Goal: Task Accomplishment & Management: Manage account settings

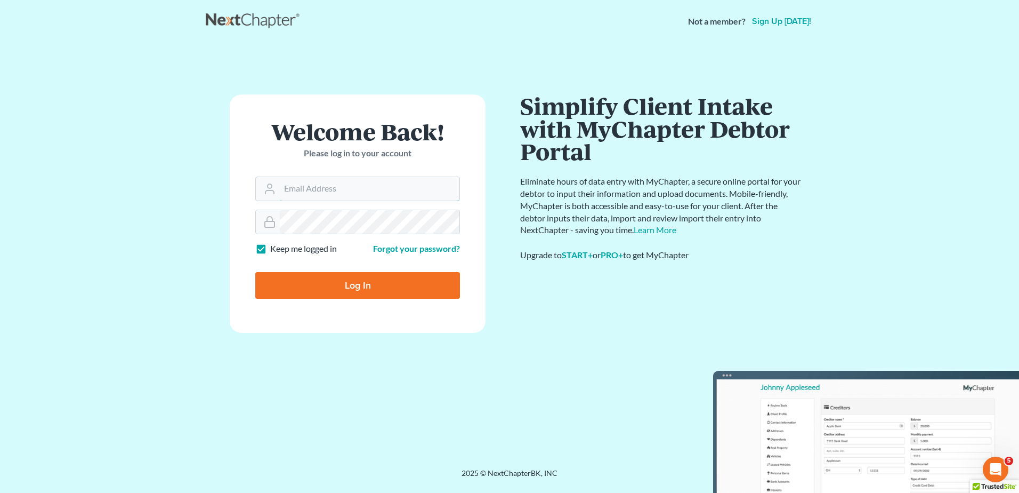
type input "[EMAIL_ADDRESS][DOMAIN_NAME]"
click at [370, 292] on input "Log In" at bounding box center [357, 285] width 205 height 27
type input "Thinking..."
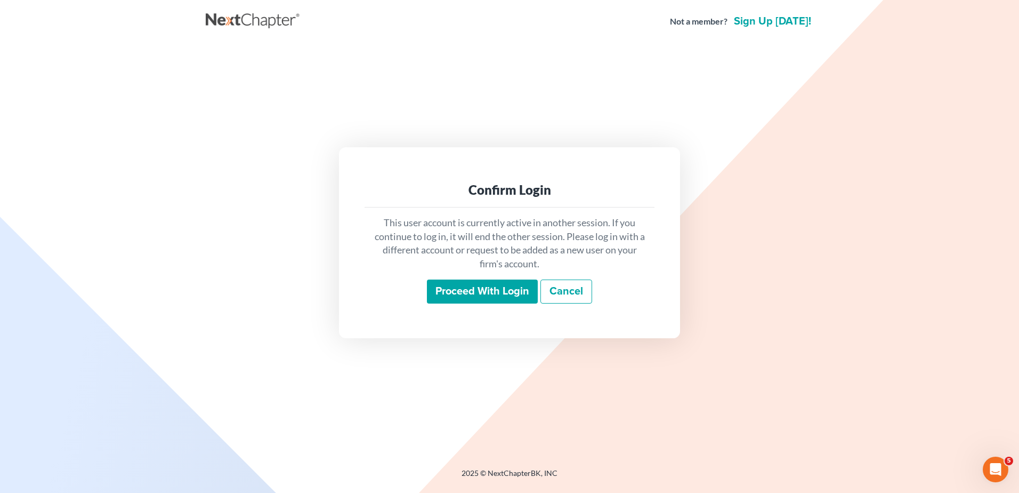
click at [488, 287] on input "Proceed with login" at bounding box center [482, 291] width 111 height 25
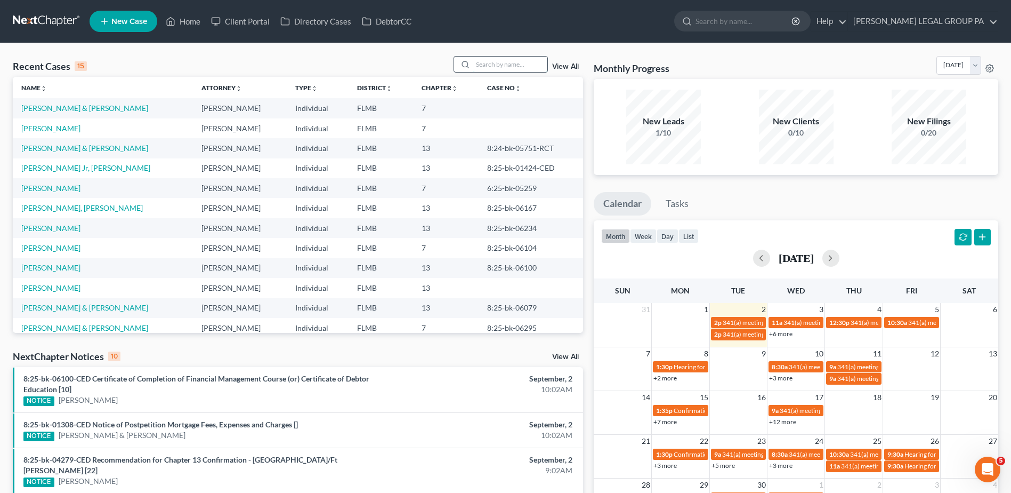
click at [492, 63] on input "search" at bounding box center [510, 64] width 75 height 15
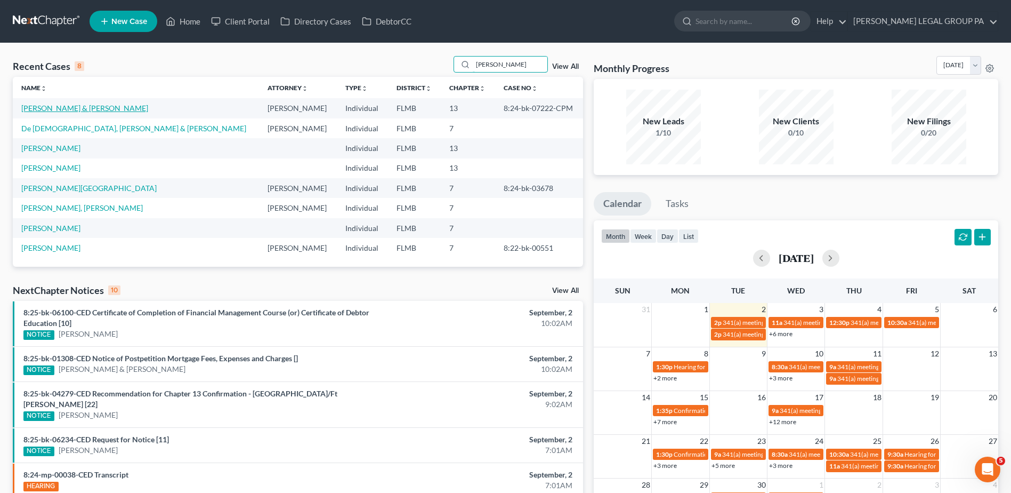
type input "[PERSON_NAME]"
click at [77, 109] on link "[PERSON_NAME] & [PERSON_NAME]" at bounding box center [84, 107] width 127 height 9
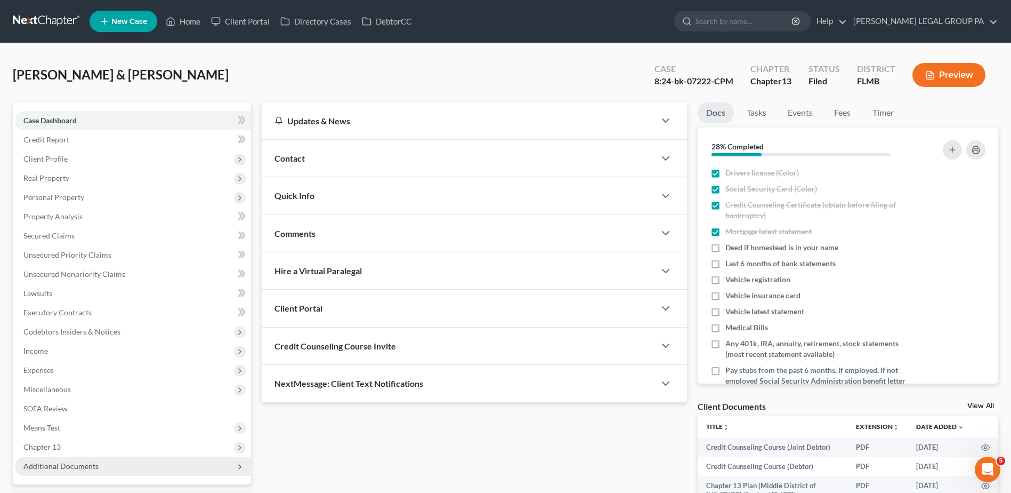
click at [110, 457] on span "Additional Documents" at bounding box center [133, 465] width 236 height 19
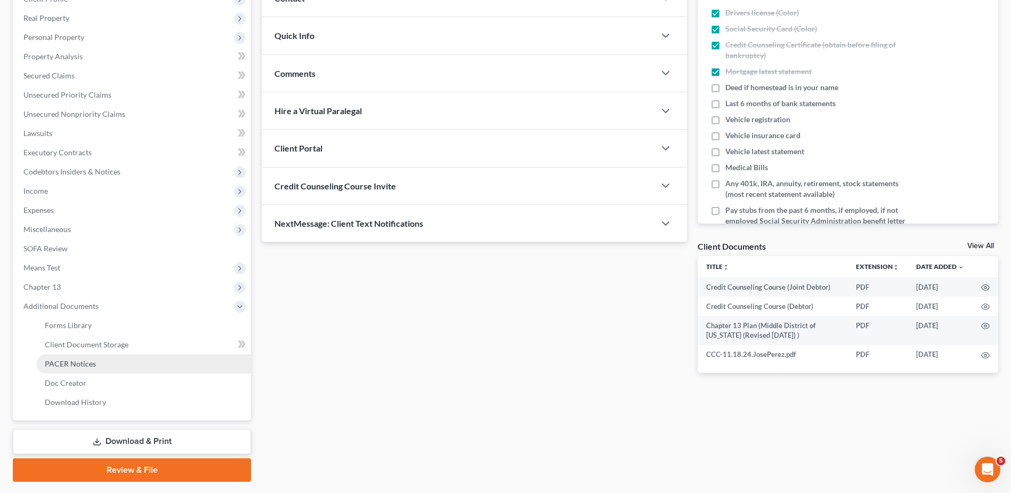
click at [102, 360] on link "PACER Notices" at bounding box center [143, 363] width 215 height 19
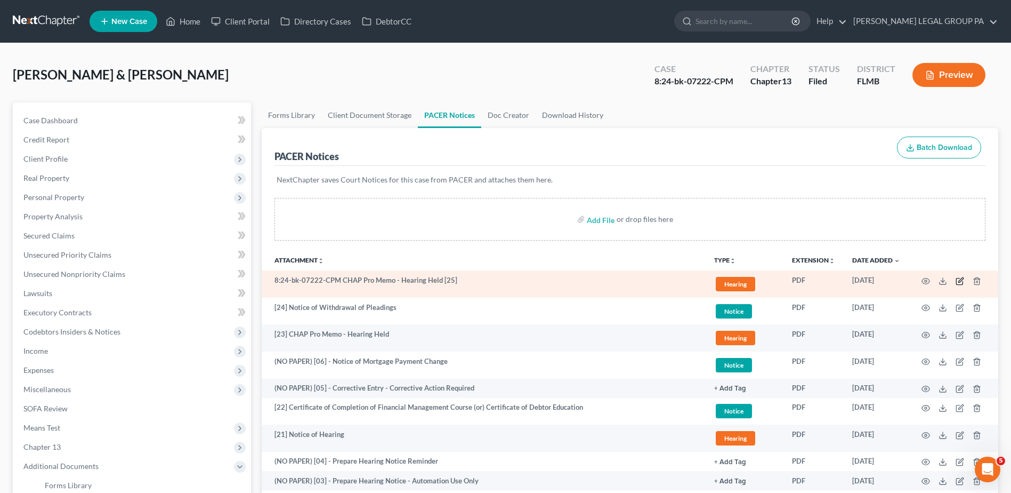
click at [960, 280] on icon "button" at bounding box center [961, 279] width 5 height 5
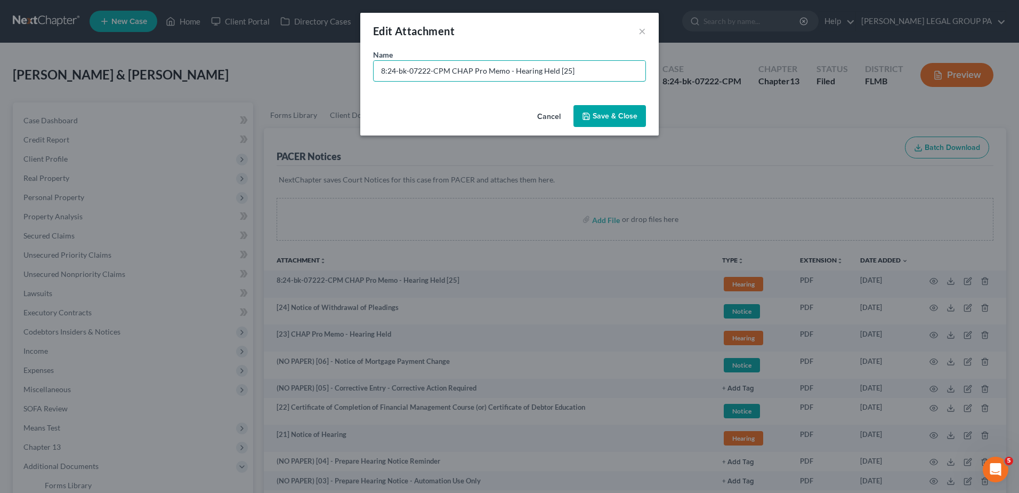
drag, startPoint x: 448, startPoint y: 73, endPoint x: 131, endPoint y: 99, distance: 318.3
click at [131, 99] on div "Edit Attachment × Name * 8:24-bk-07222-CPM CHAP Pro Memo - Hearing Held [25] Ca…" at bounding box center [509, 246] width 1019 height 493
type input "[25] CHAP Pro Memo - Hearing Held"
click at [599, 102] on div "Cancel Save & Close" at bounding box center [509, 118] width 299 height 35
drag, startPoint x: 604, startPoint y: 108, endPoint x: 620, endPoint y: 119, distance: 19.5
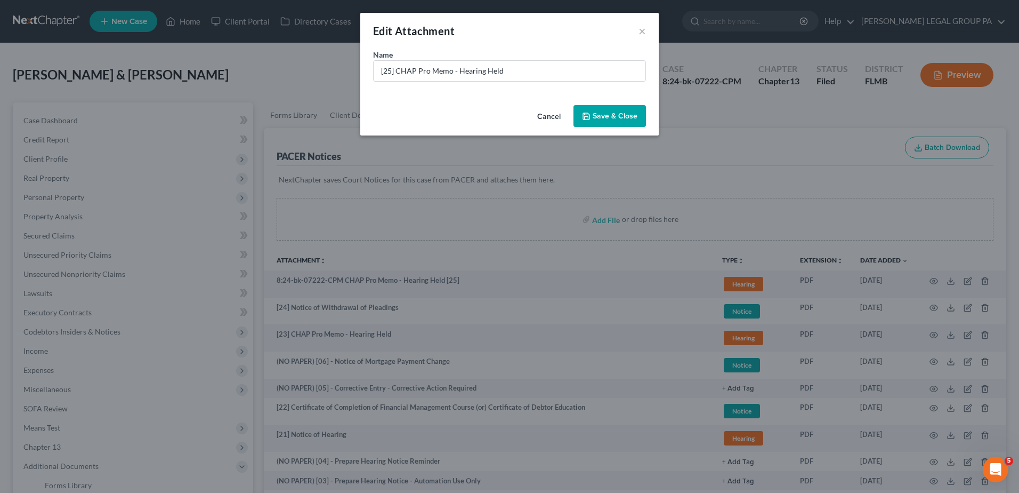
click at [605, 109] on button "Save & Close" at bounding box center [610, 116] width 73 height 22
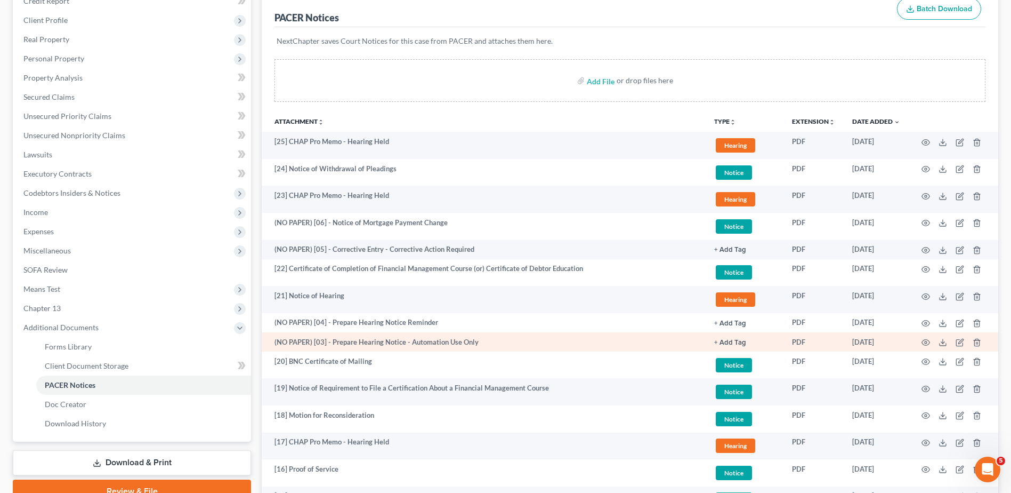
scroll to position [107, 0]
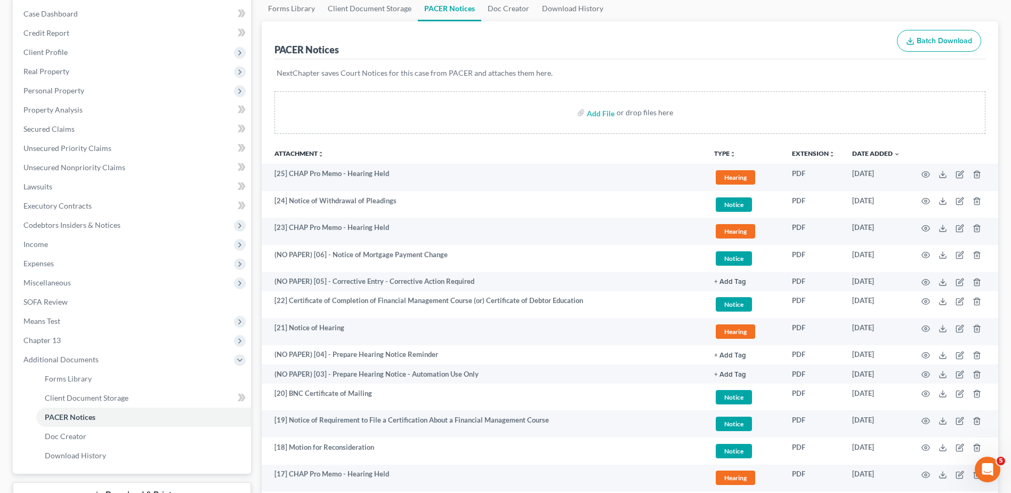
click at [719, 154] on button "TYPE unfold_more" at bounding box center [725, 153] width 22 height 7
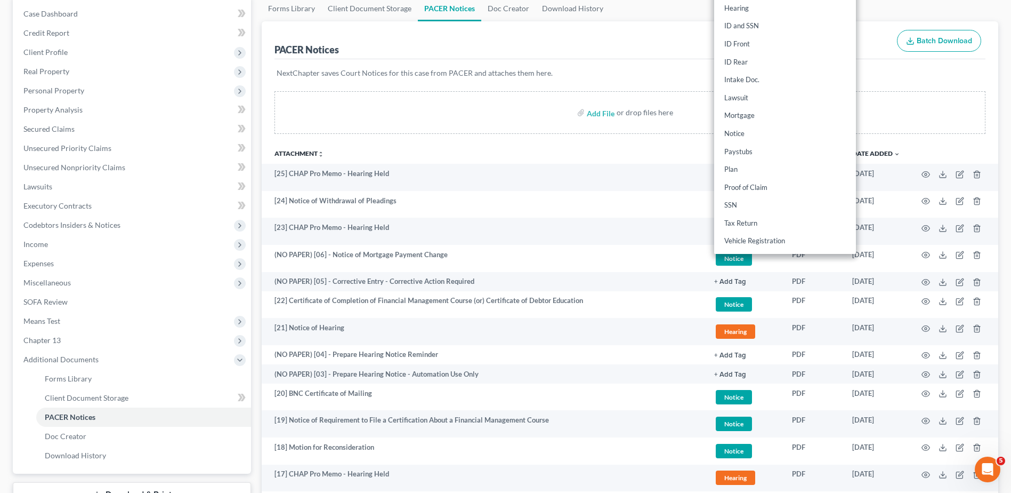
click at [427, 151] on th "Attachment unfold_more expand_more expand_less" at bounding box center [484, 152] width 444 height 21
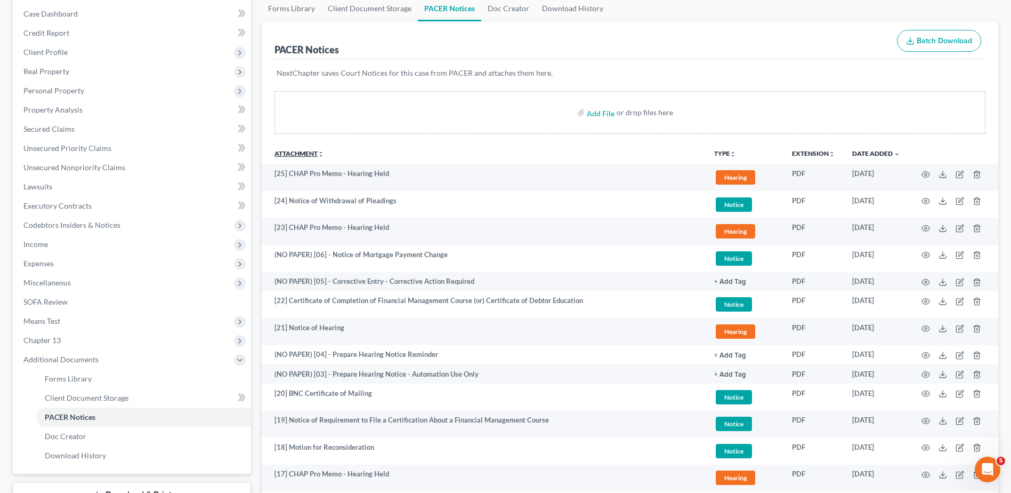
click at [322, 152] on icon "unfold_more" at bounding box center [321, 154] width 6 height 6
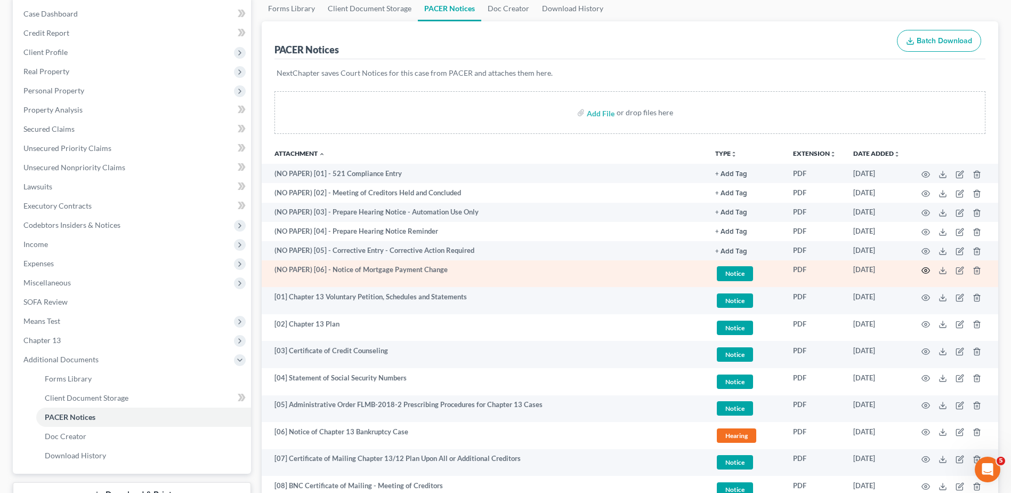
click at [924, 270] on icon "button" at bounding box center [926, 270] width 9 height 9
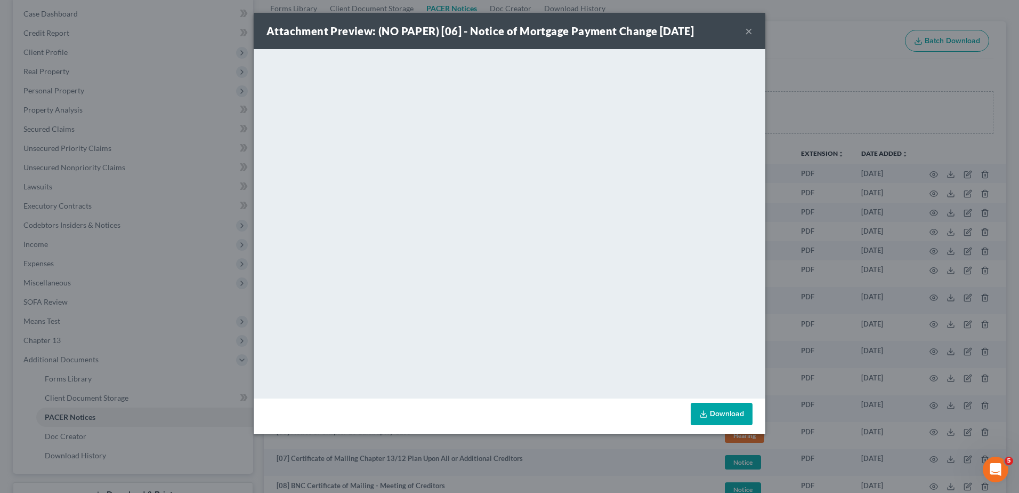
click at [748, 33] on button "×" at bounding box center [748, 31] width 7 height 13
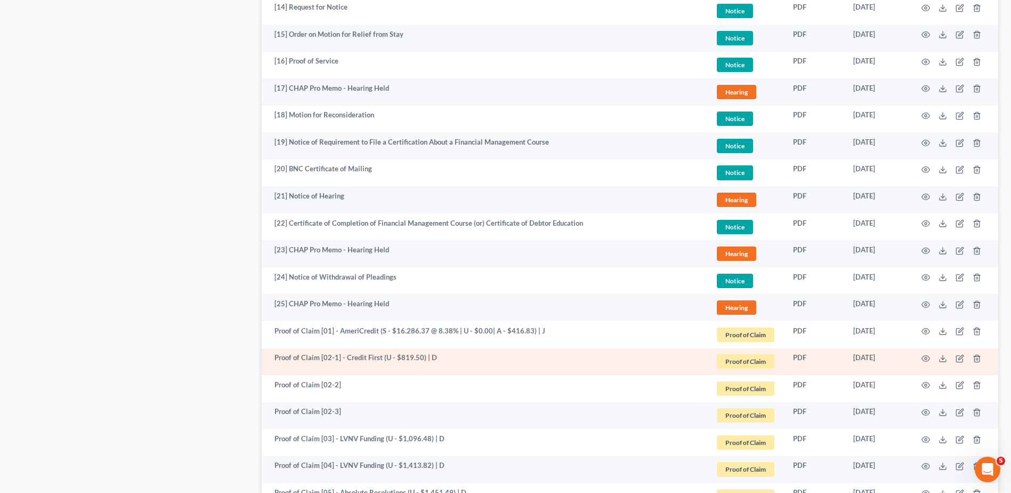
scroll to position [640, 0]
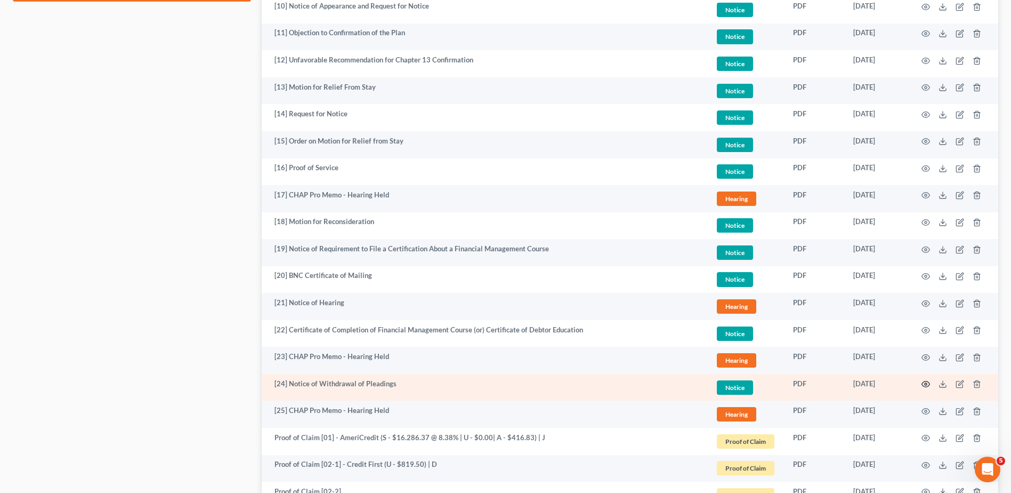
click at [927, 385] on circle "button" at bounding box center [926, 384] width 2 height 2
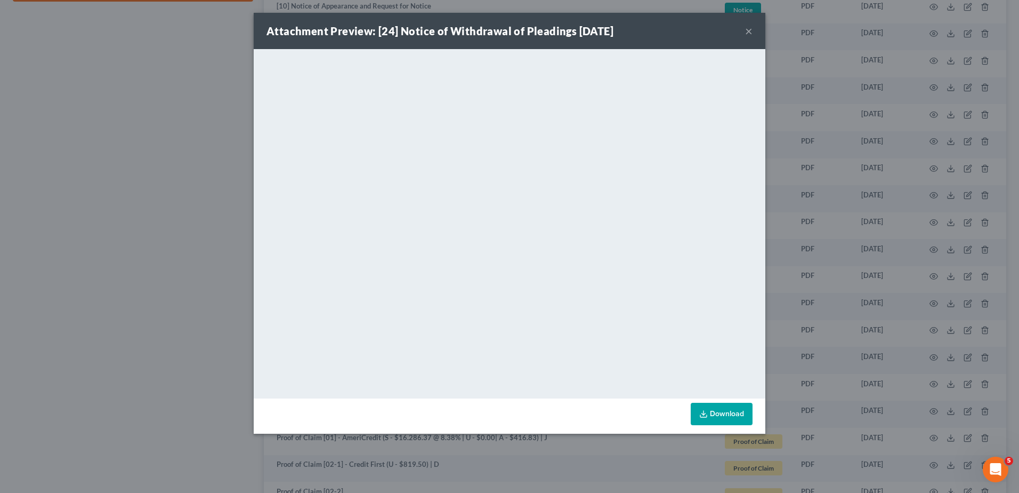
click at [748, 30] on button "×" at bounding box center [748, 31] width 7 height 13
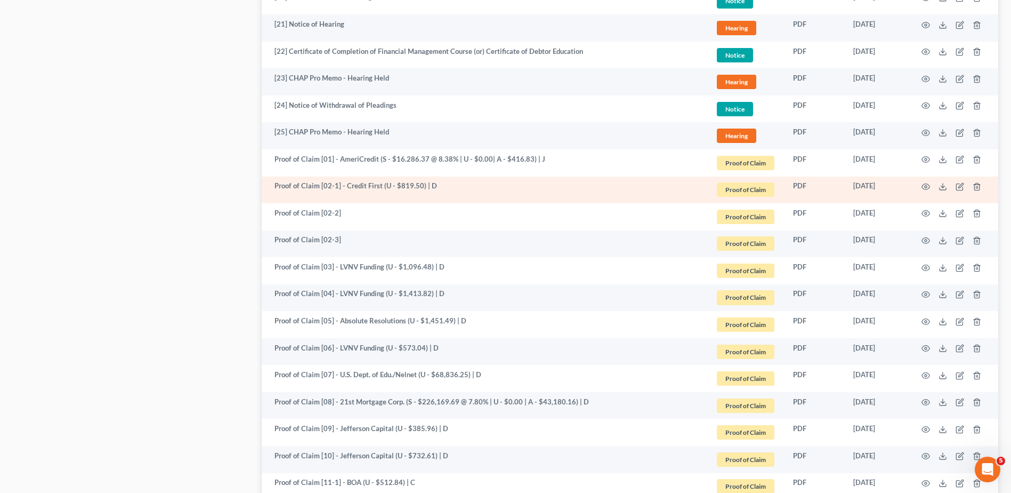
scroll to position [906, 0]
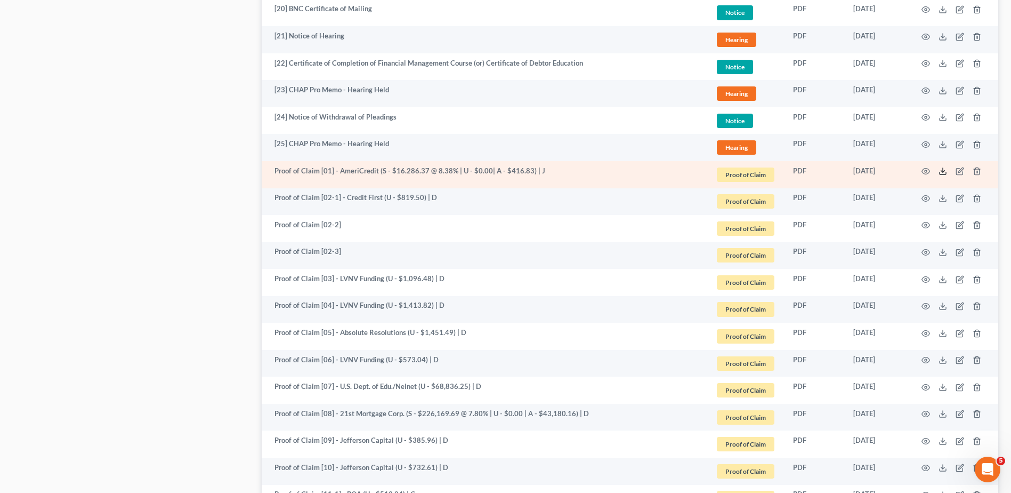
click at [942, 173] on icon at bounding box center [943, 171] width 9 height 9
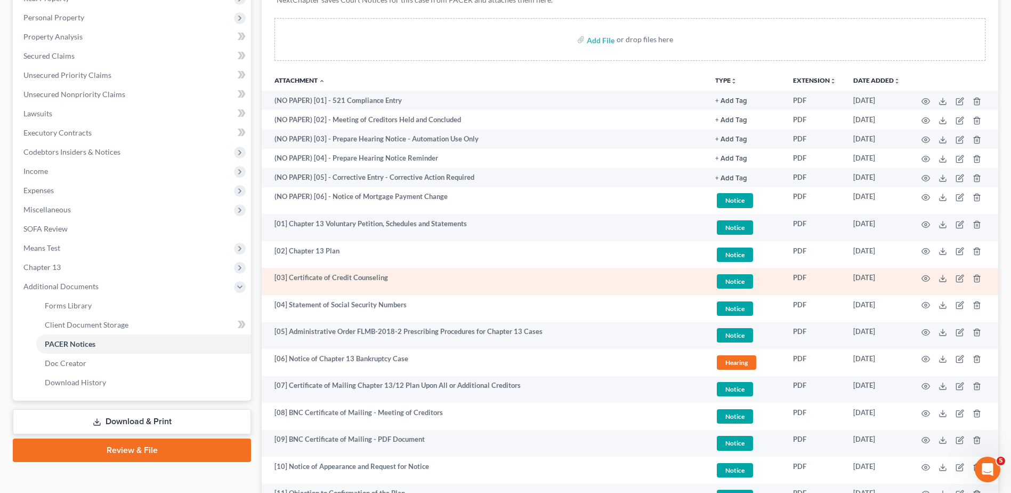
scroll to position [213, 0]
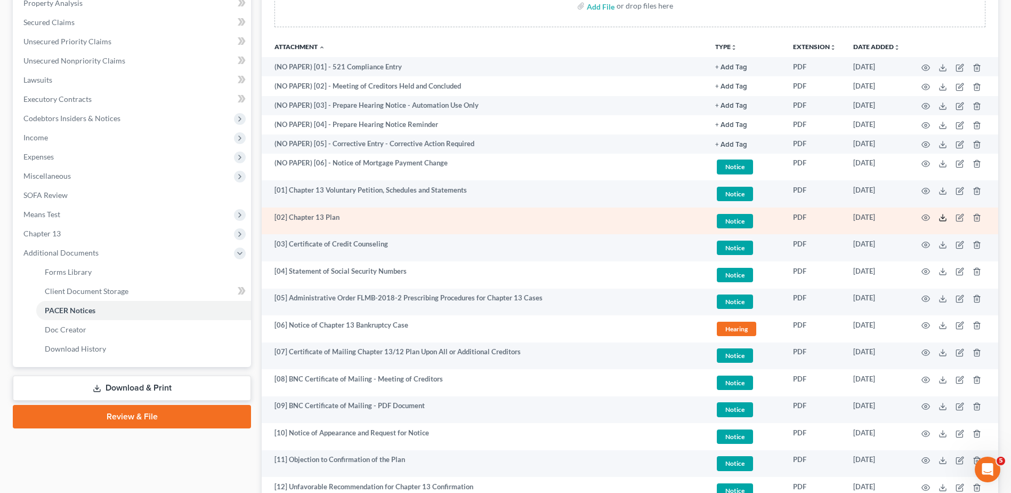
click at [942, 215] on icon at bounding box center [943, 217] width 9 height 9
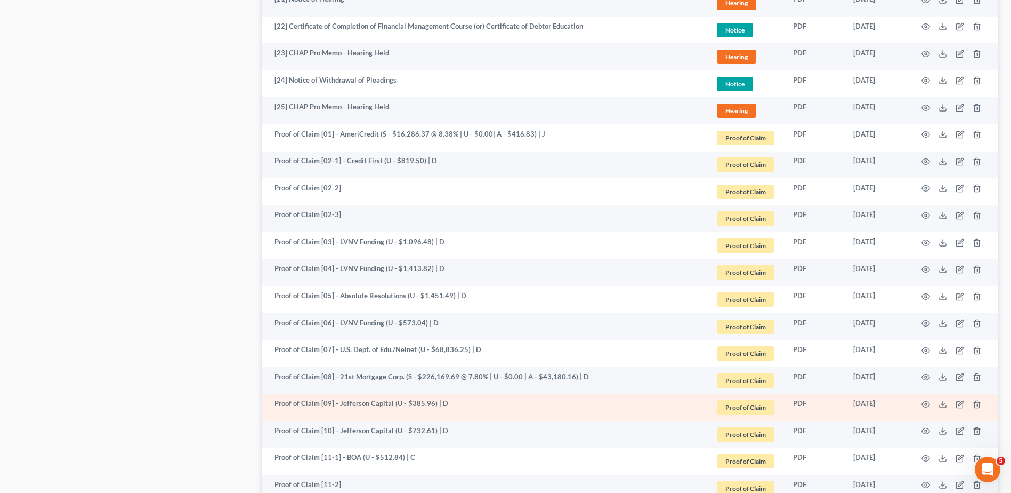
scroll to position [906, 0]
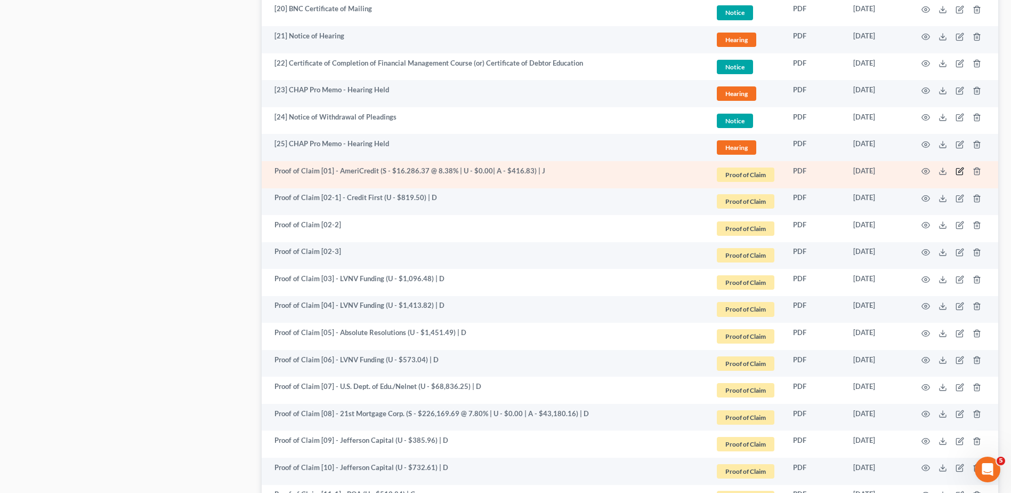
click at [961, 168] on icon "button" at bounding box center [960, 171] width 9 height 9
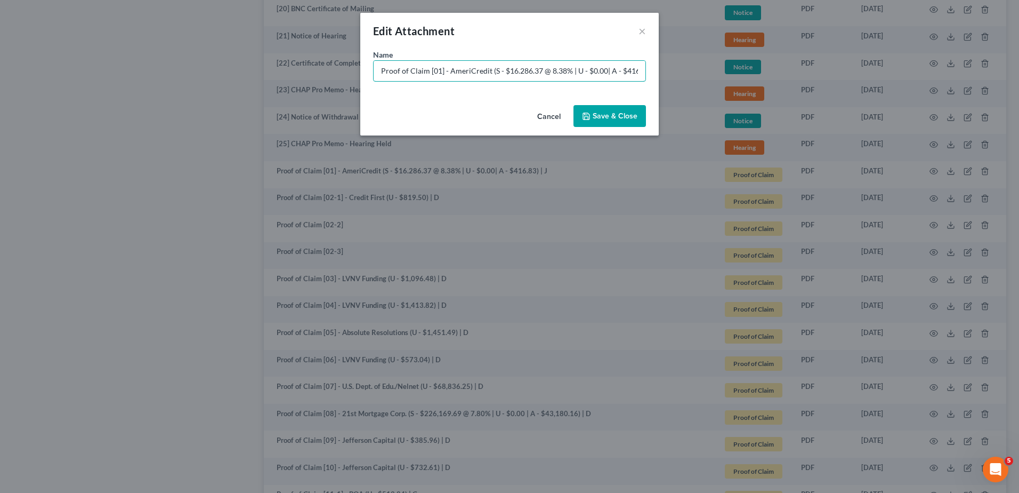
drag, startPoint x: 517, startPoint y: 71, endPoint x: 527, endPoint y: 86, distance: 18.0
click at [519, 74] on input "Proof of Claim [01] - AmeriCredit (S - $16.286.37 @ 8.38% | U - $0.00| A - $416…" at bounding box center [510, 71] width 272 height 20
type input "Proof of Claim [01] - AmeriCredit (S - $16,286.37 @ 8.38% | U - $0.00| A - $416…"
drag, startPoint x: 614, startPoint y: 115, endPoint x: 604, endPoint y: 128, distance: 16.0
click at [615, 116] on span "Save & Close" at bounding box center [615, 115] width 45 height 9
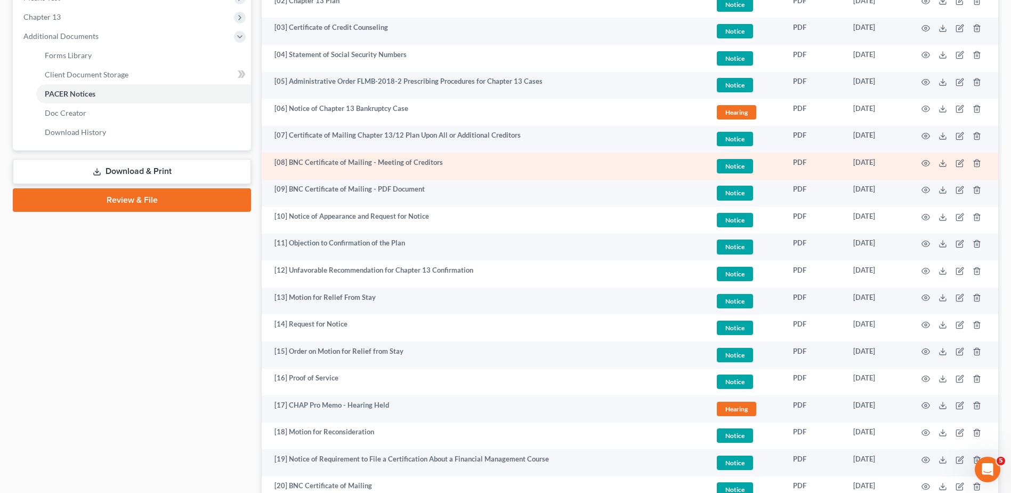
scroll to position [427, 0]
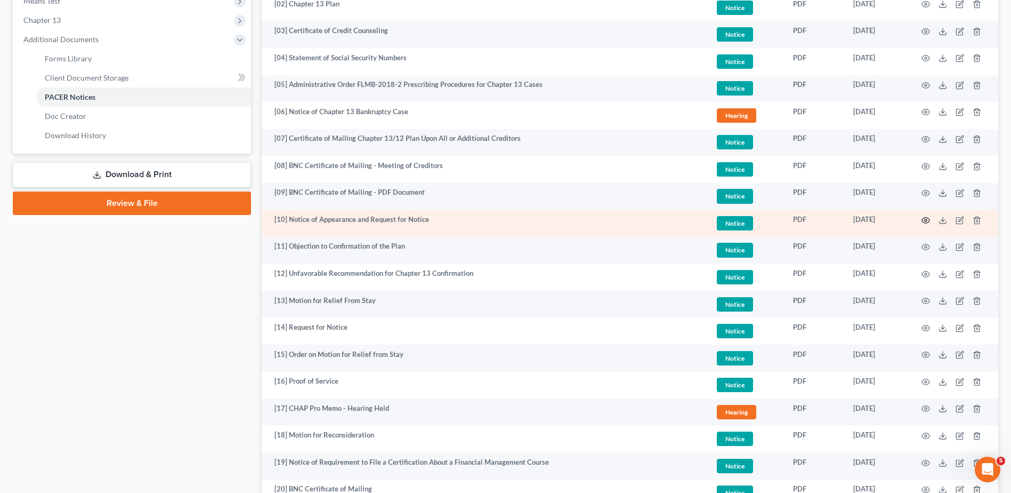
click at [923, 222] on icon "button" at bounding box center [926, 220] width 9 height 9
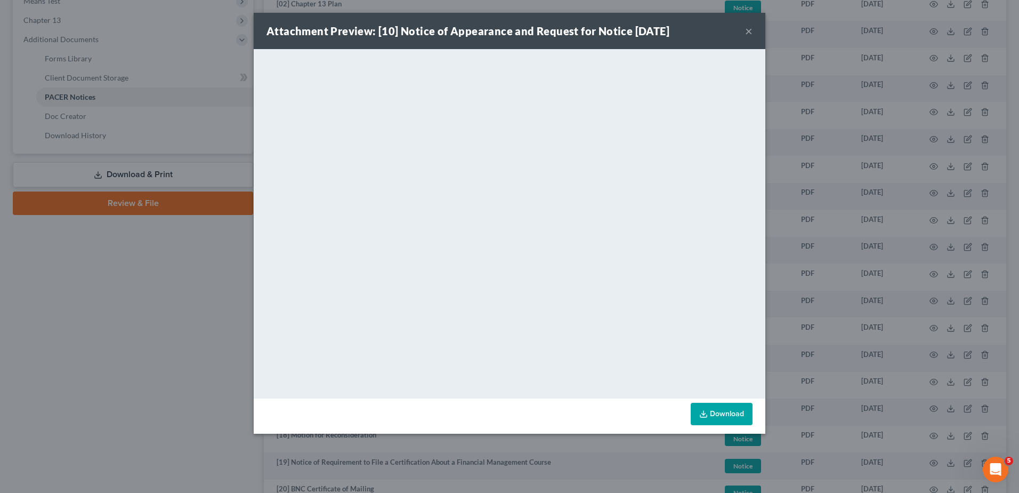
click at [748, 31] on button "×" at bounding box center [748, 31] width 7 height 13
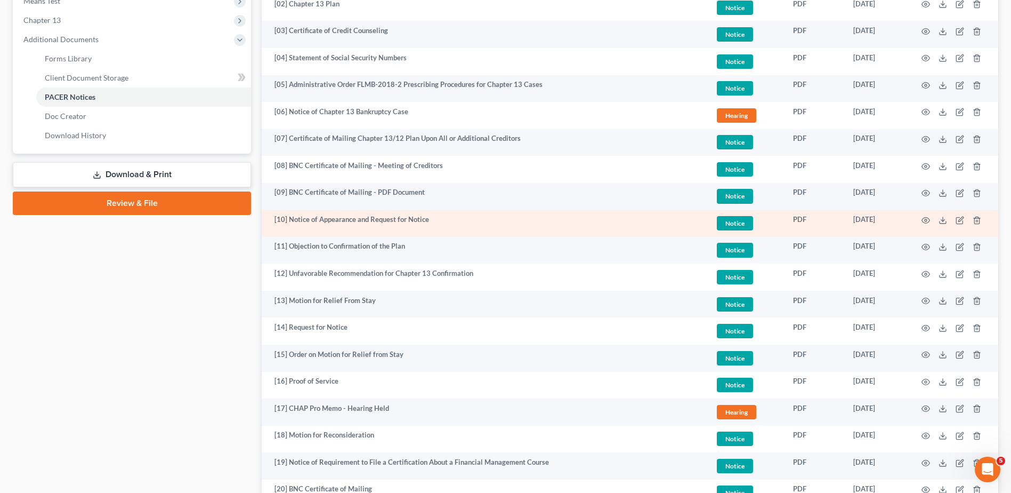
click at [938, 219] on td at bounding box center [954, 223] width 90 height 27
click at [942, 222] on icon at bounding box center [943, 220] width 9 height 9
click at [957, 219] on icon "button" at bounding box center [960, 220] width 6 height 6
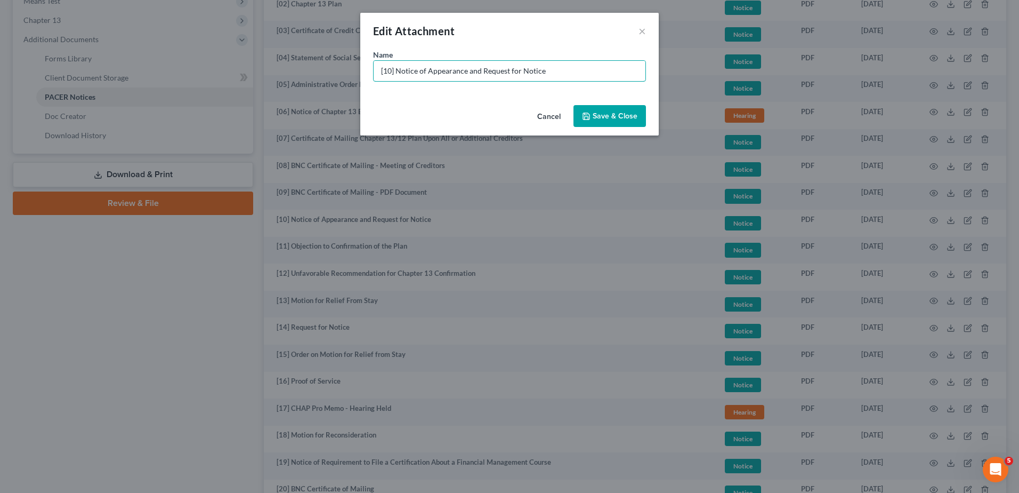
drag, startPoint x: 403, startPoint y: 70, endPoint x: 774, endPoint y: 87, distance: 372.0
click at [776, 87] on div "Edit Attachment × Name * [10] Notice of Appearance and Request for Notice Cance…" at bounding box center [509, 246] width 1019 height 493
type input "[10] NOA for AmeriCredit ([PERSON_NAME] | [PERSON_NAME], P.A.)"
click at [613, 109] on button "Save & Close" at bounding box center [610, 116] width 73 height 22
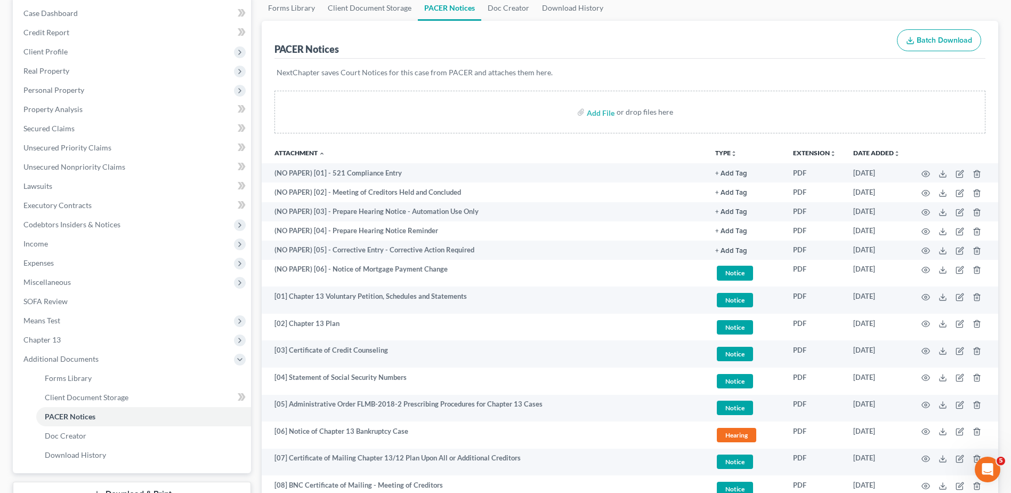
scroll to position [213, 0]
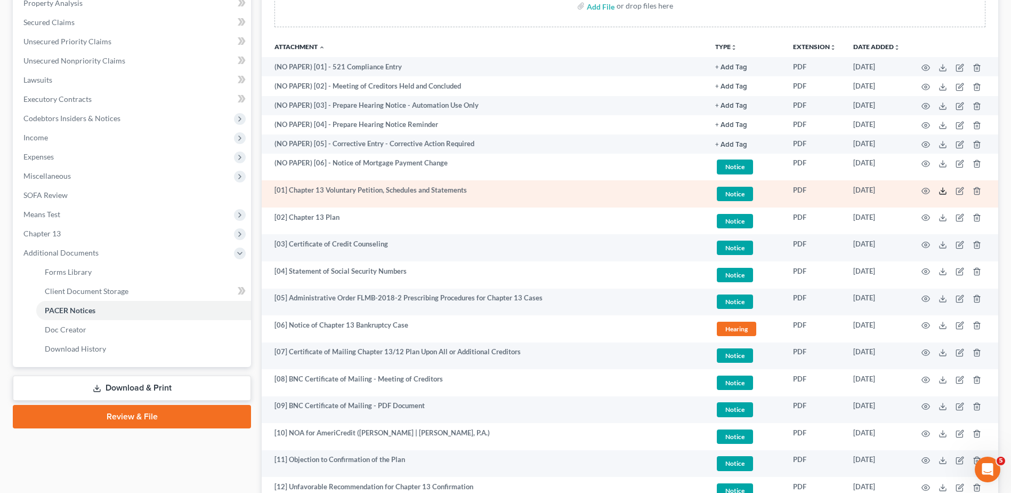
click at [942, 189] on icon at bounding box center [943, 191] width 9 height 9
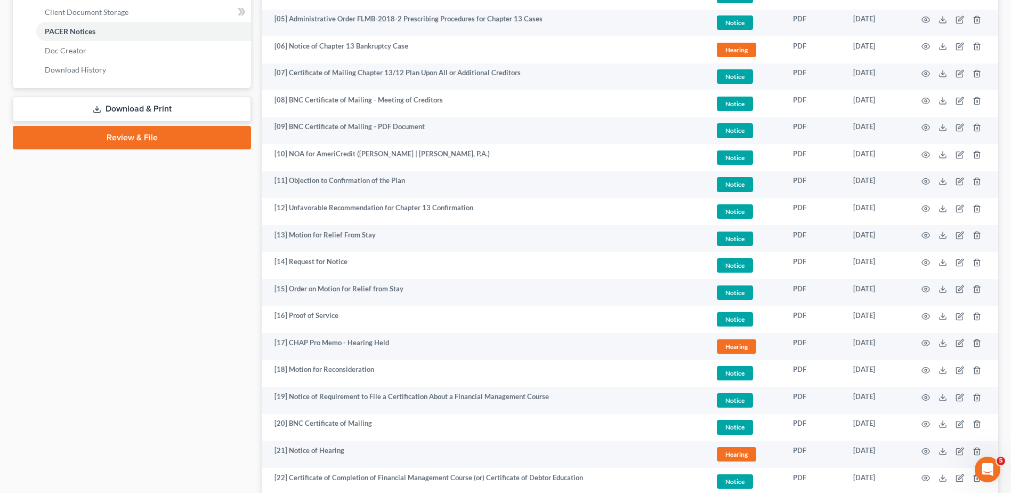
scroll to position [480, 0]
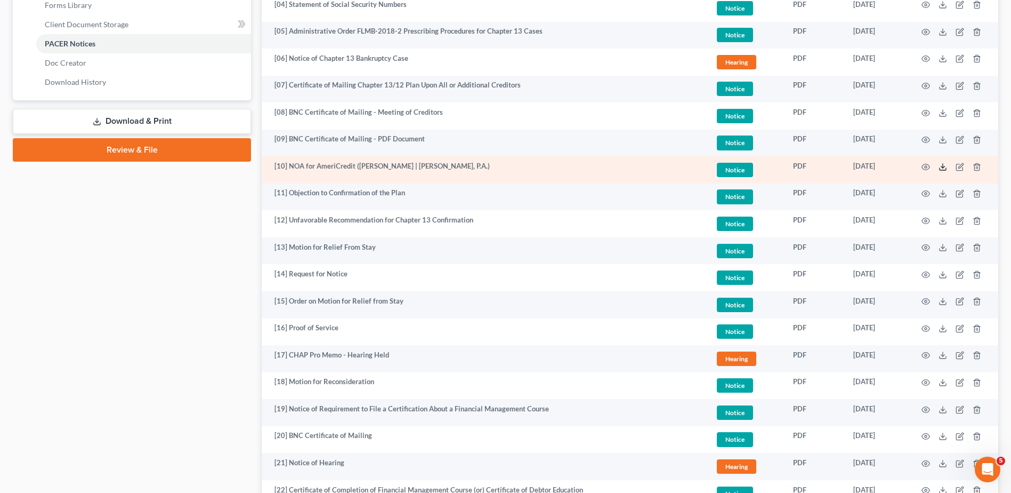
click at [946, 168] on icon at bounding box center [943, 167] width 9 height 9
